Goal: Use online tool/utility: Use online tool/utility

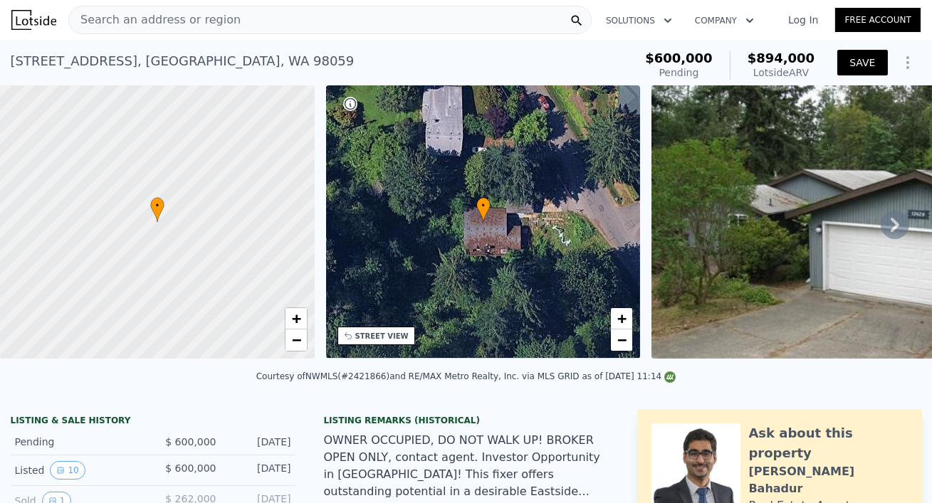
click at [868, 64] on button "SAVE" at bounding box center [862, 63] width 50 height 26
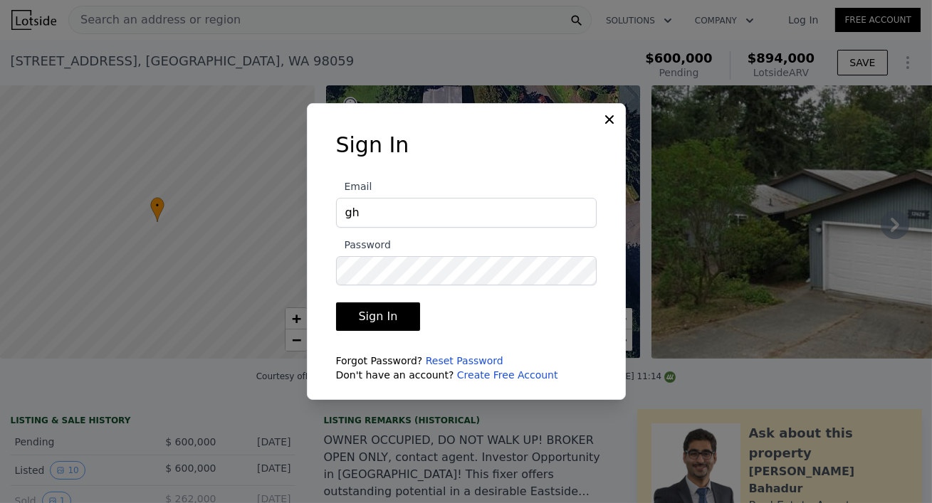
type input "[EMAIL_ADDRESS][DOMAIN_NAME]"
click at [382, 321] on button "Sign In" at bounding box center [378, 317] width 85 height 28
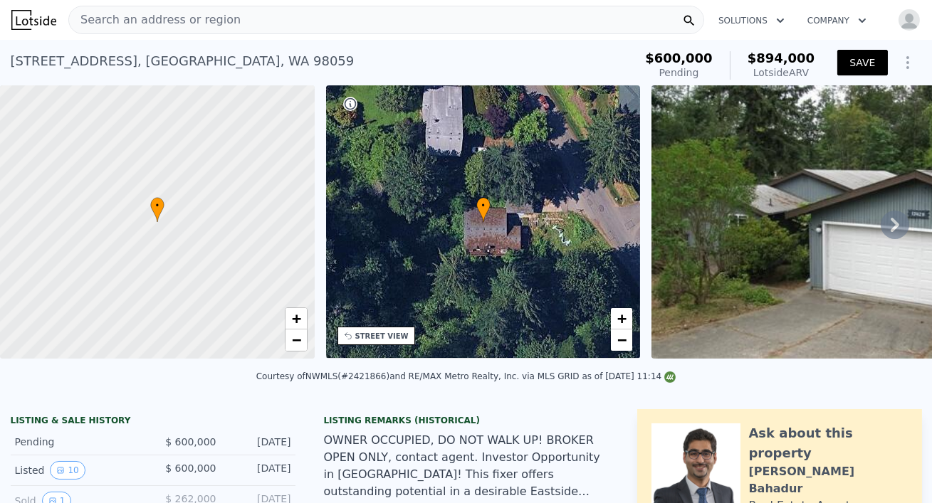
click at [870, 69] on button "SAVE" at bounding box center [862, 63] width 50 height 26
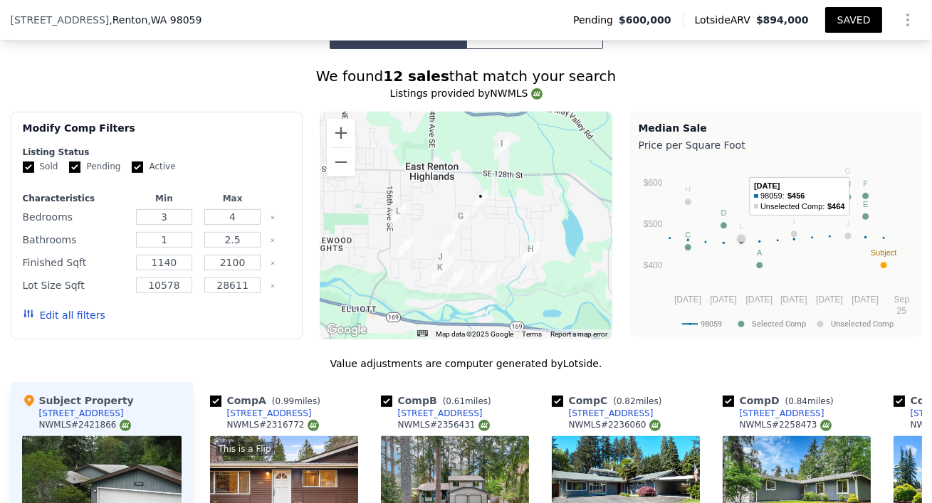
scroll to position [1224, 0]
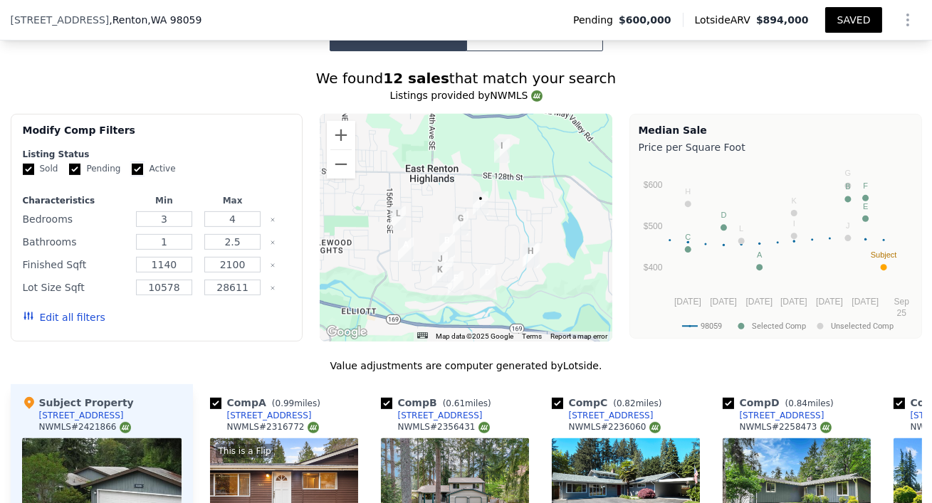
click at [134, 168] on input "Active" at bounding box center [137, 169] width 11 height 11
checkbox input "false"
click at [172, 240] on input "1" at bounding box center [164, 242] width 56 height 16
type input "1.5"
click at [253, 243] on input "2.5" at bounding box center [232, 242] width 56 height 16
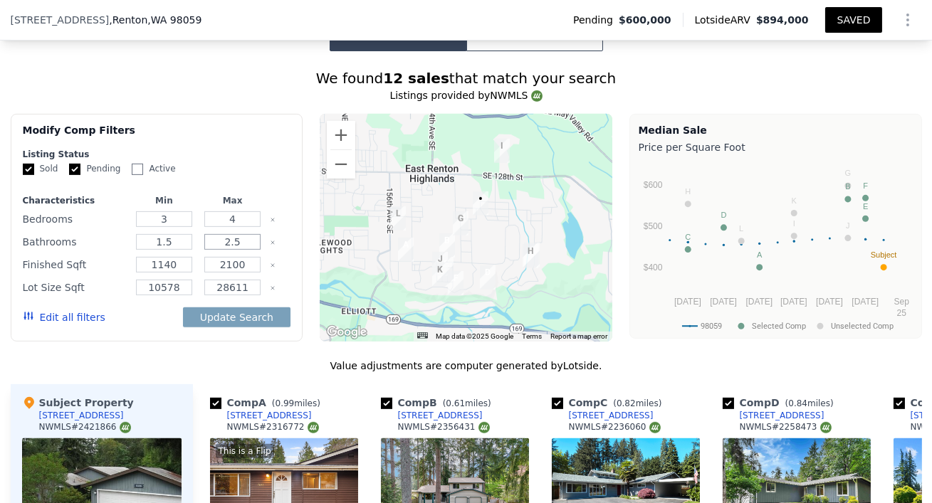
click at [253, 243] on input "2.5" at bounding box center [232, 242] width 56 height 16
drag, startPoint x: 253, startPoint y: 243, endPoint x: 177, endPoint y: 242, distance: 76.2
click at [177, 242] on div "Bathrooms 1.5 2.5" at bounding box center [157, 242] width 268 height 20
type input "2"
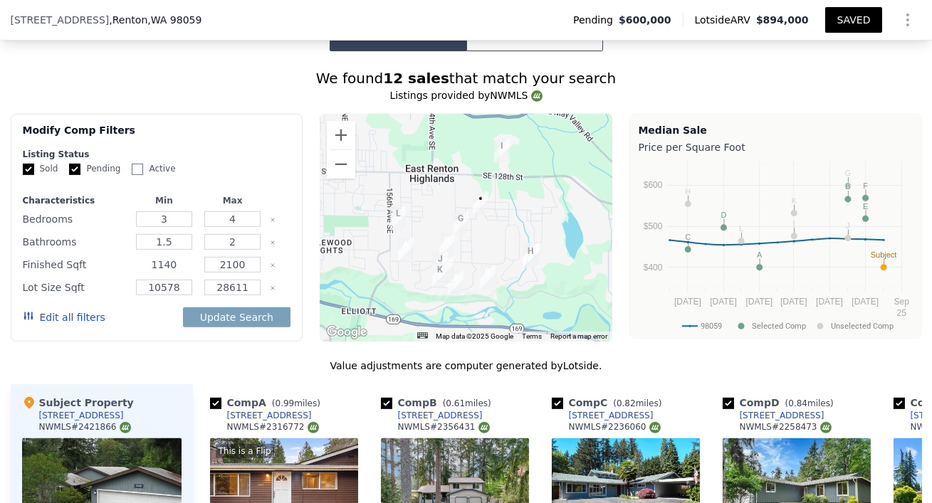
click at [188, 265] on input "1140" at bounding box center [164, 265] width 56 height 16
click at [188, 266] on input "1140" at bounding box center [164, 265] width 56 height 16
drag, startPoint x: 188, startPoint y: 266, endPoint x: 172, endPoint y: 266, distance: 16.4
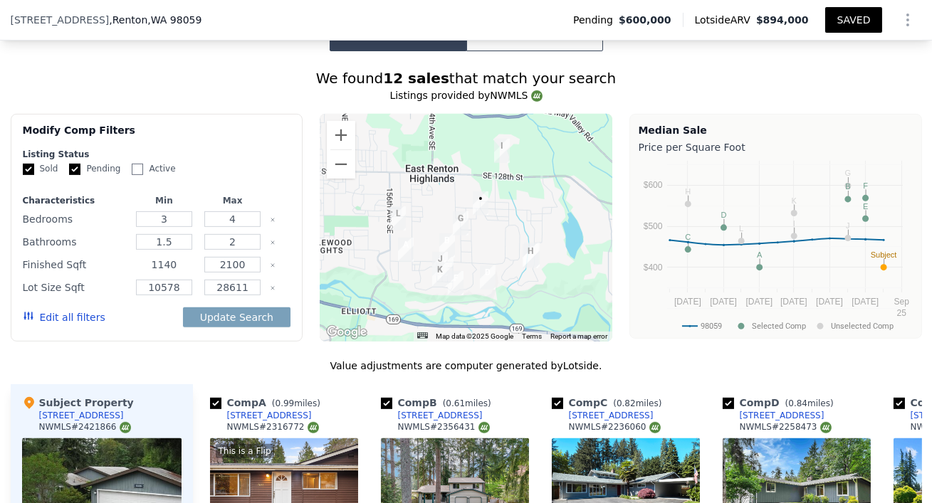
click at [172, 266] on input "1140" at bounding box center [164, 265] width 56 height 16
drag, startPoint x: 174, startPoint y: 263, endPoint x: 112, endPoint y: 256, distance: 62.4
click at [112, 256] on div "Finished Sqft 1140 2100" at bounding box center [157, 265] width 268 height 20
type input "1"
type input "1300"
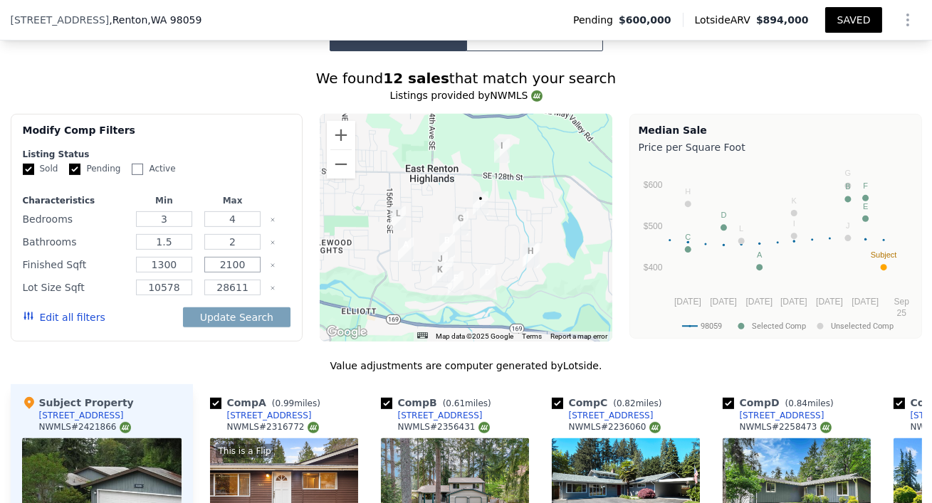
click at [250, 264] on input "2100" at bounding box center [232, 265] width 56 height 16
type input "2"
type input "1700"
click at [73, 313] on button "Edit all filters" at bounding box center [64, 317] width 83 height 14
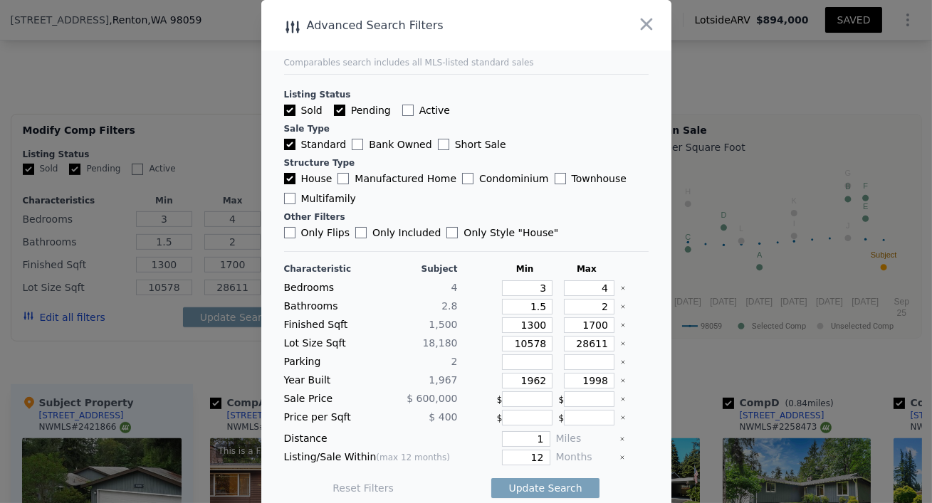
scroll to position [11, 0]
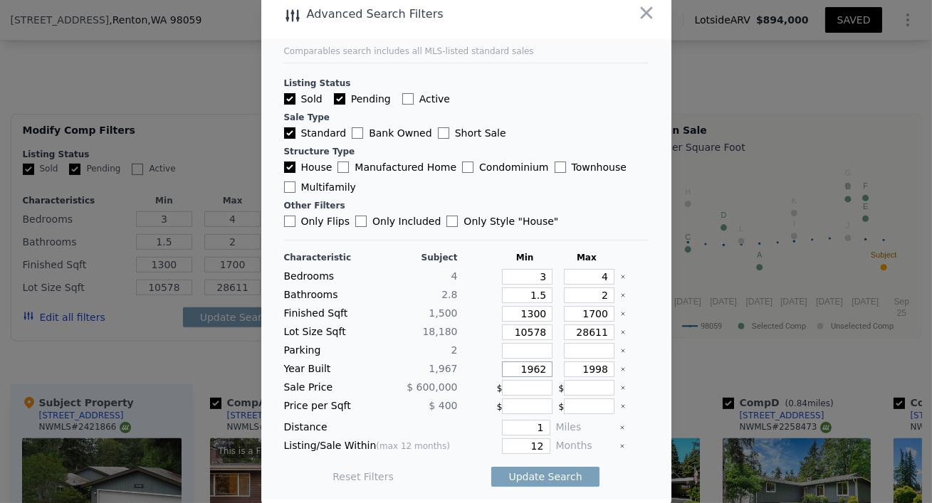
click at [520, 369] on input "1962" at bounding box center [527, 370] width 51 height 16
drag, startPoint x: 528, startPoint y: 444, endPoint x: 567, endPoint y: 444, distance: 38.4
click at [567, 444] on div "Listing/Sale Within (max 12 months) 12 Months" at bounding box center [466, 447] width 364 height 16
type input "3"
click at [570, 475] on button "Update Search" at bounding box center [544, 477] width 107 height 20
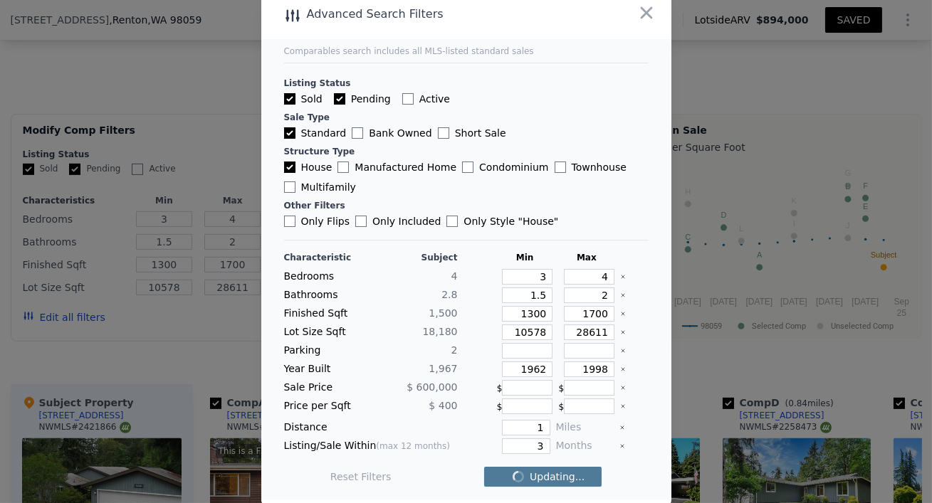
checkbox input "false"
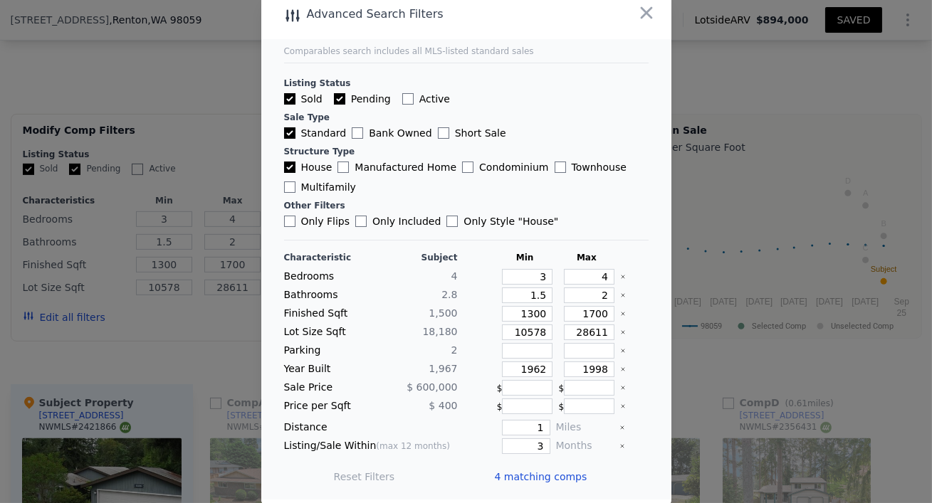
click at [555, 475] on span "4 matching comps" at bounding box center [541, 477] width 93 height 14
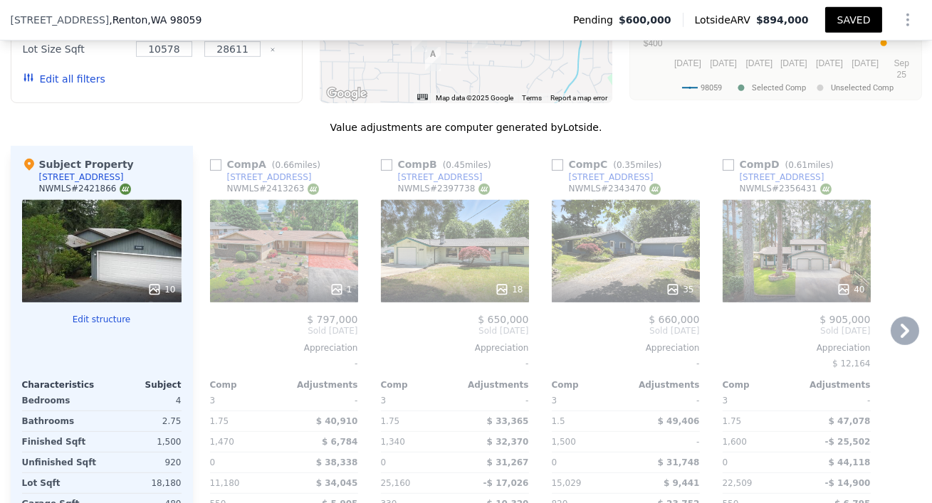
scroll to position [1456, 0]
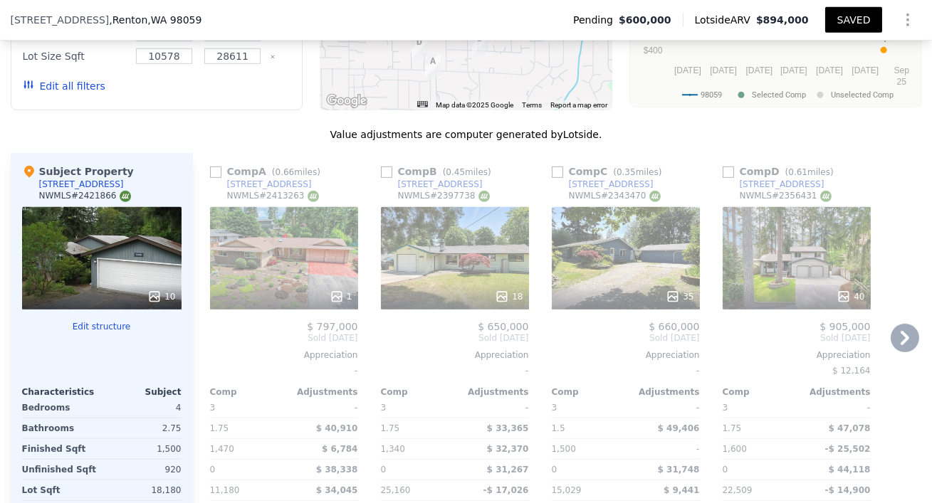
click at [907, 335] on icon at bounding box center [905, 338] width 9 height 14
click at [903, 337] on icon at bounding box center [905, 338] width 28 height 28
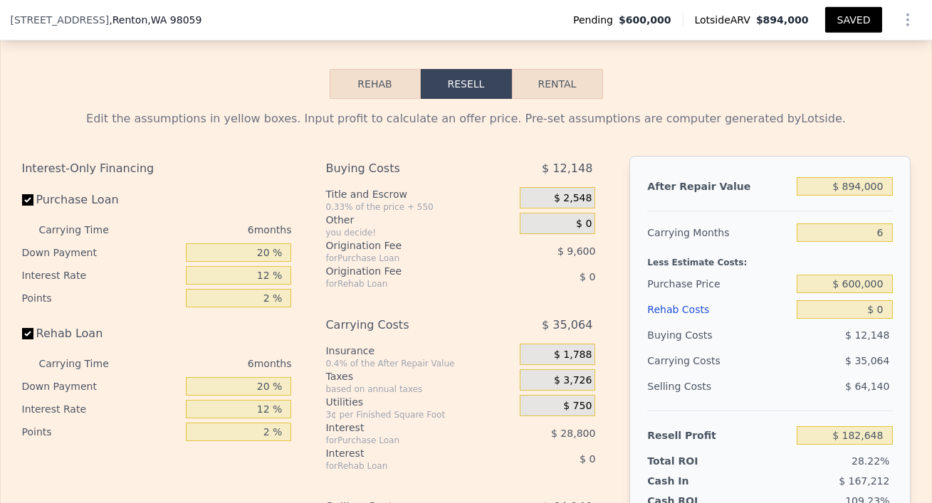
scroll to position [2152, 0]
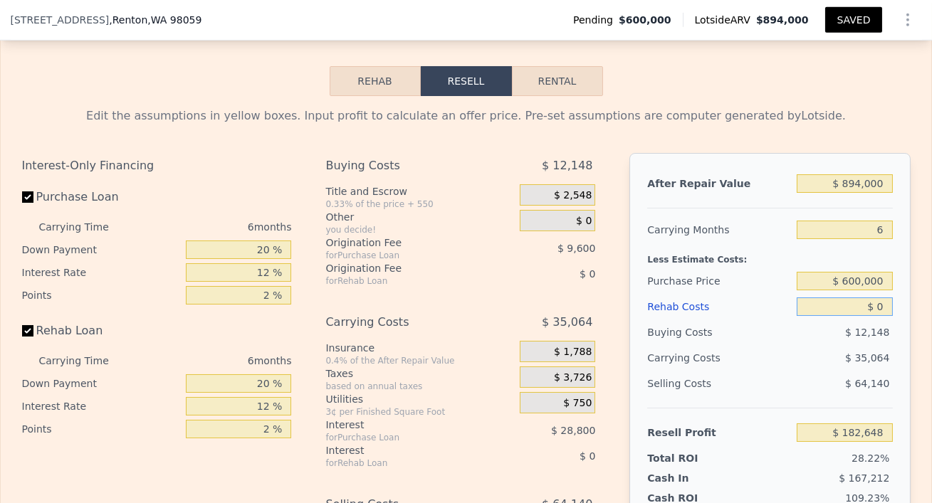
drag, startPoint x: 877, startPoint y: 302, endPoint x: 892, endPoint y: 302, distance: 14.9
click at [892, 302] on div "After Repair Value $ 894,000 Carrying Months 6 Less Estimate Costs: Purchase Pr…" at bounding box center [769, 351] width 280 height 396
type input "$ 1"
type input "$ 182,647"
type input "$ 1,000"
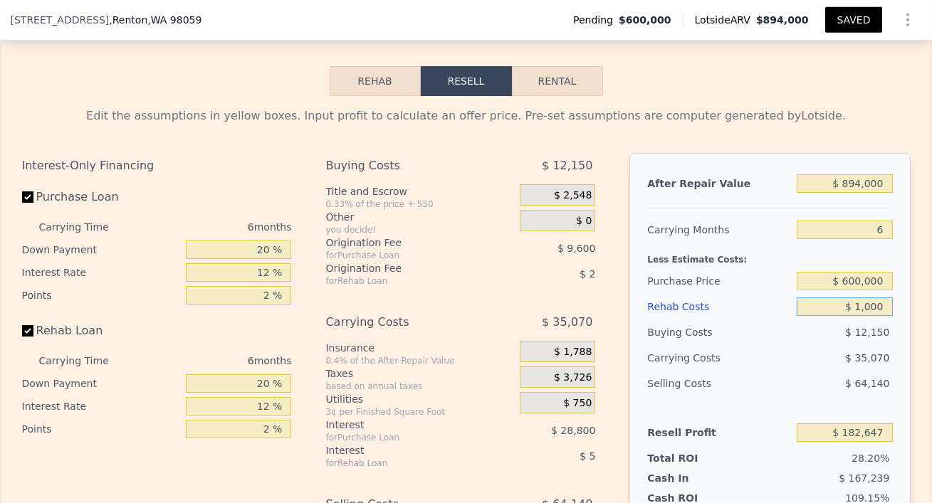
type input "$ 182,540"
type input "$ 10,000"
type input "$ 172,008"
type input "$ 100,000"
type input "$ 76,248"
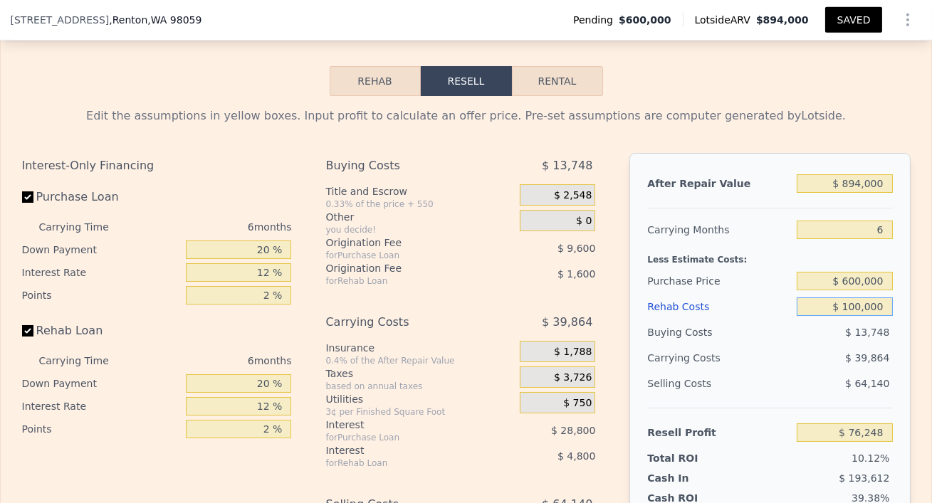
type input "$ 100,000"
click at [769, 200] on div at bounding box center [769, 202] width 245 height 12
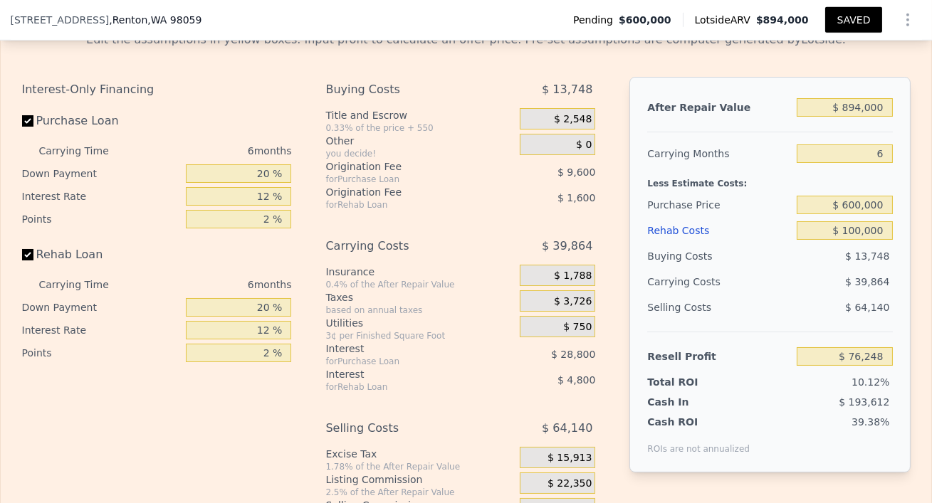
scroll to position [2233, 0]
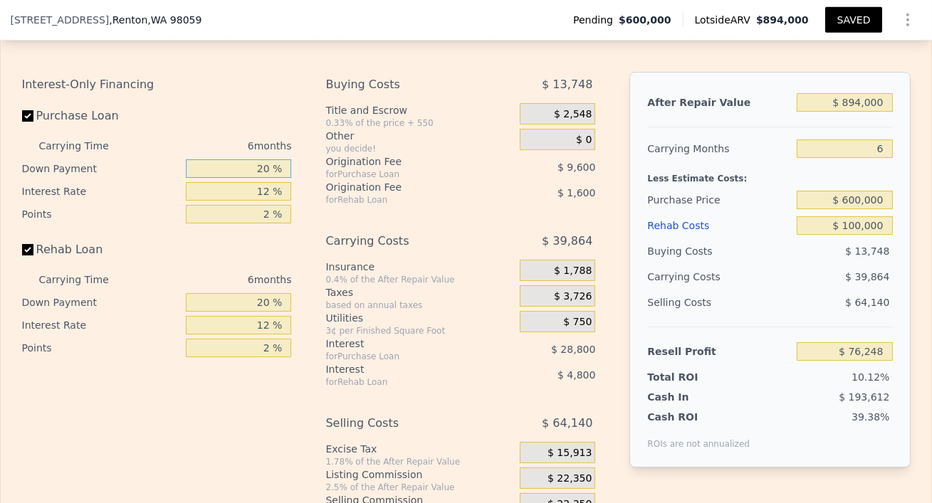
click at [258, 166] on input "20 %" at bounding box center [238, 168] width 105 height 19
type input "1 %"
type input "$ 67,128"
type input "10 %"
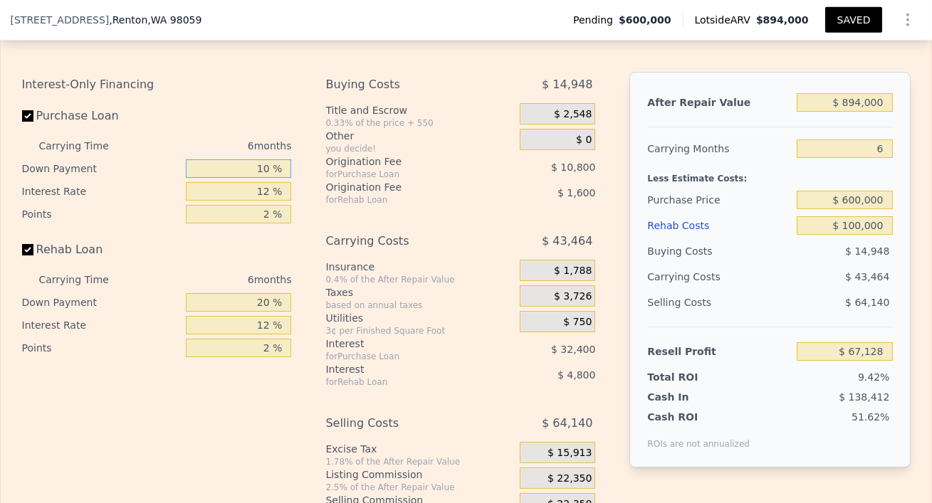
type input "$ 71,448"
type input "10 %"
click at [254, 298] on input "20 %" at bounding box center [238, 302] width 105 height 19
type input "0 %"
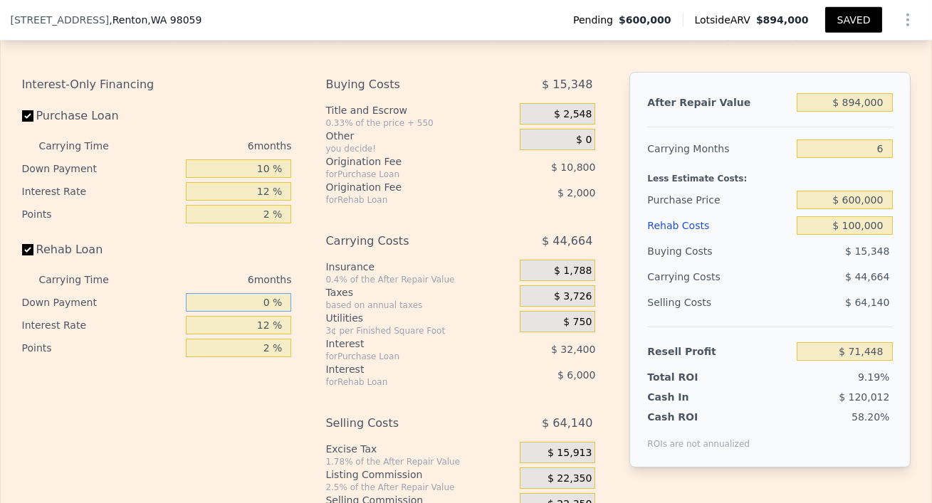
type input "$ 69,848"
type input "0 %"
click at [130, 383] on div "Interest-Only Financing Purchase Loan Carrying Time 6 months Down Payment 10 % …" at bounding box center [162, 308] width 281 height 473
click at [204, 420] on div "Interest-Only Financing Purchase Loan Carrying Time 6 months Down Payment 10 % …" at bounding box center [162, 308] width 281 height 473
click at [867, 55] on div "Edit the assumptions in yellow boxes. Input profit to calculate an offer price.…" at bounding box center [466, 285] width 888 height 518
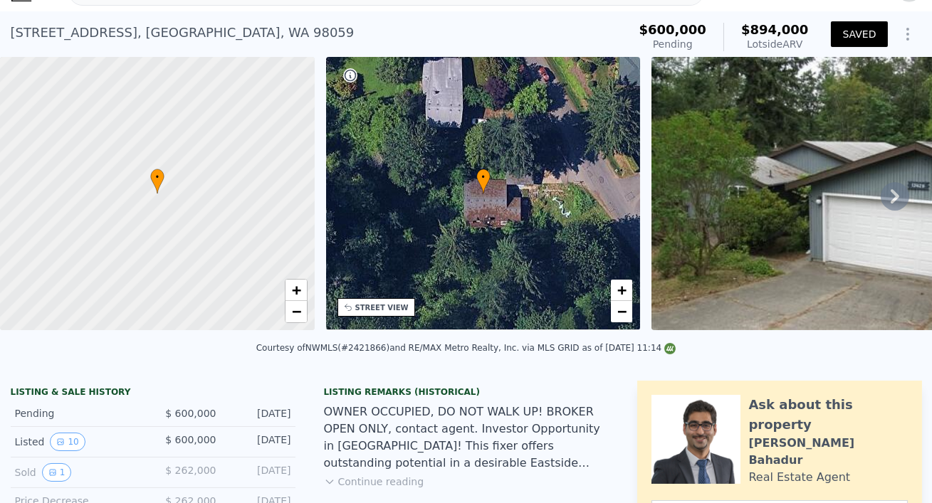
scroll to position [0, 0]
